Goal: Download file/media: Obtain a digital file from the website

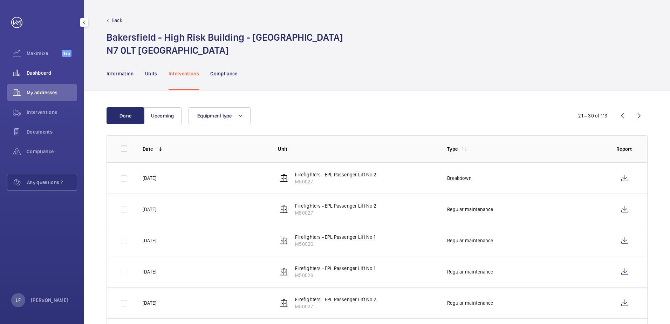
scroll to position [35, 0]
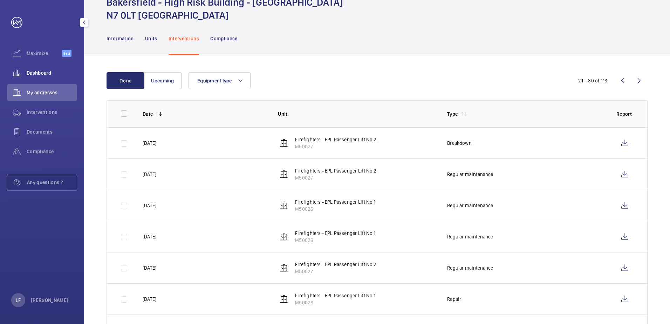
click at [29, 75] on span "Dashboard" at bounding box center [52, 72] width 50 height 7
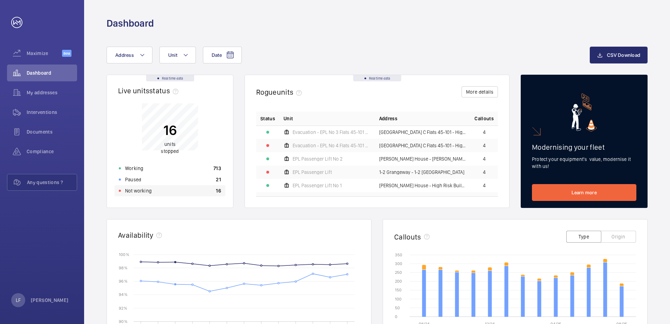
click at [154, 193] on div "Not working 16" at bounding box center [170, 190] width 111 height 11
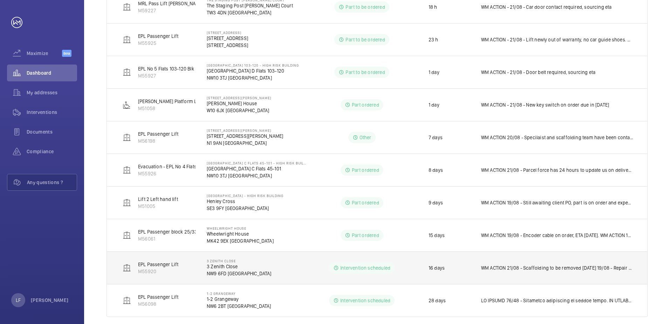
scroll to position [168, 0]
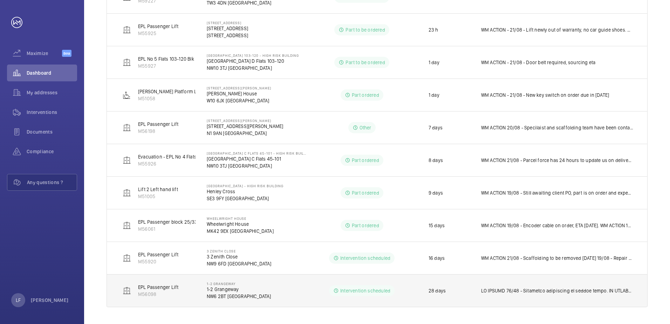
click at [224, 291] on p "1-2 Grangeway" at bounding box center [239, 288] width 64 height 7
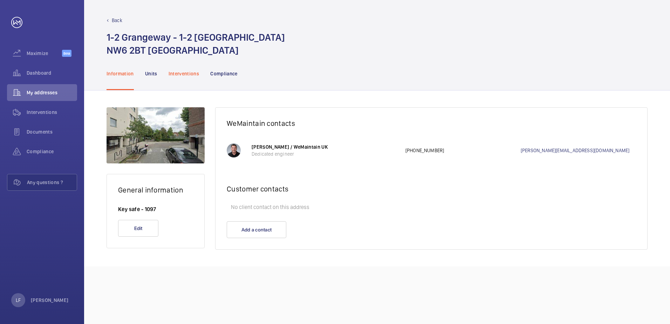
click at [192, 77] on div "Interventions" at bounding box center [183, 73] width 31 height 33
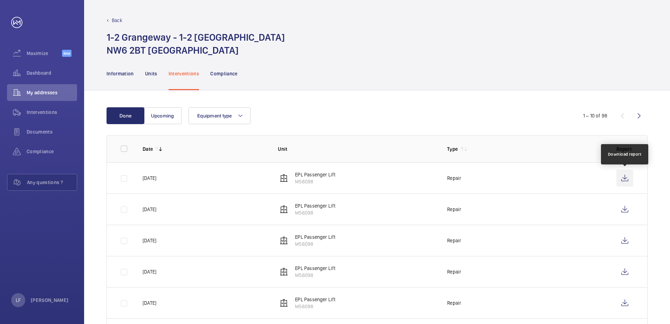
click at [621, 180] on wm-front-icon-button at bounding box center [624, 177] width 17 height 17
click at [47, 69] on div "Dashboard" at bounding box center [42, 72] width 70 height 17
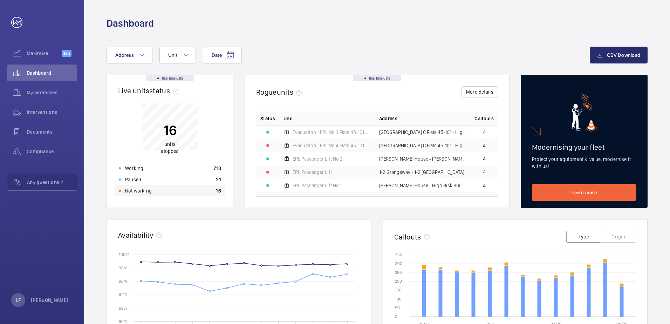
click at [171, 187] on div "Not working 16" at bounding box center [170, 190] width 111 height 11
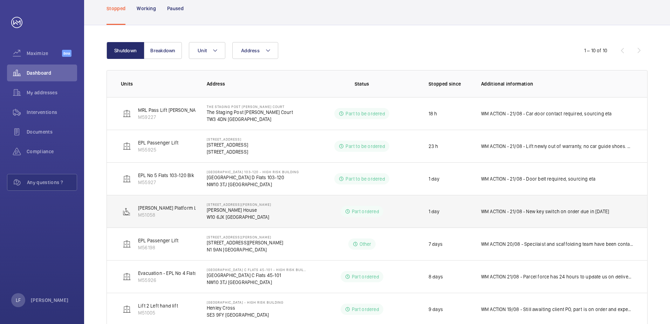
scroll to position [168, 0]
